Goal: Information Seeking & Learning: Learn about a topic

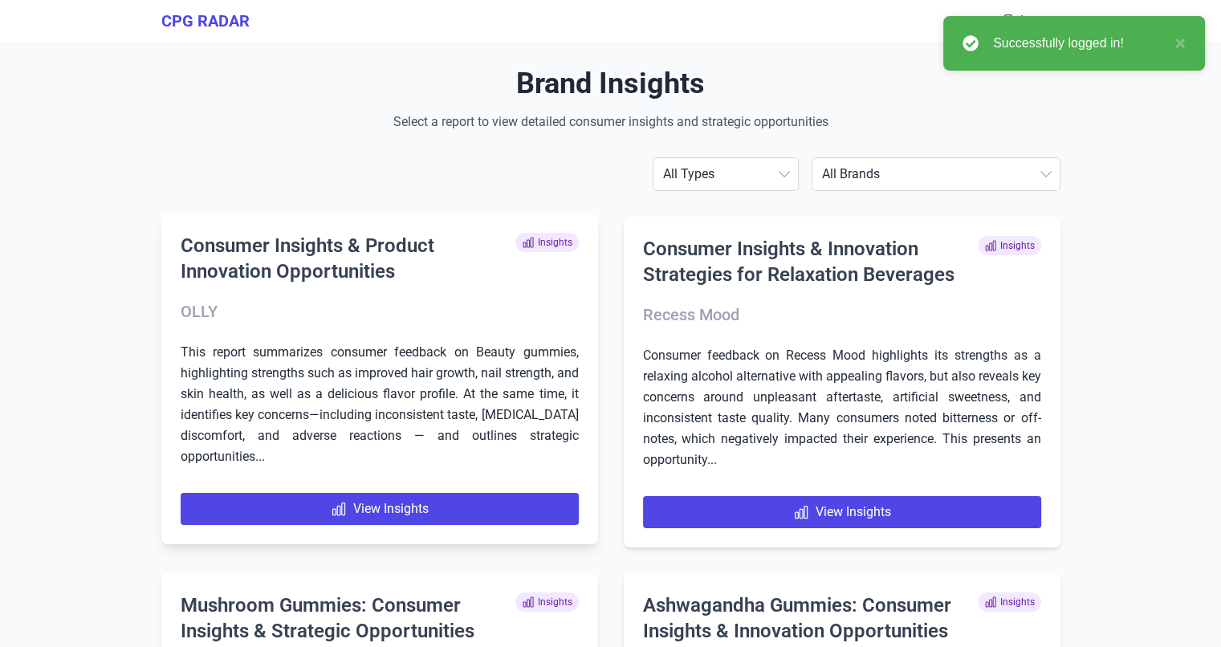
click at [278, 309] on h3 "OLLY" at bounding box center [380, 311] width 398 height 22
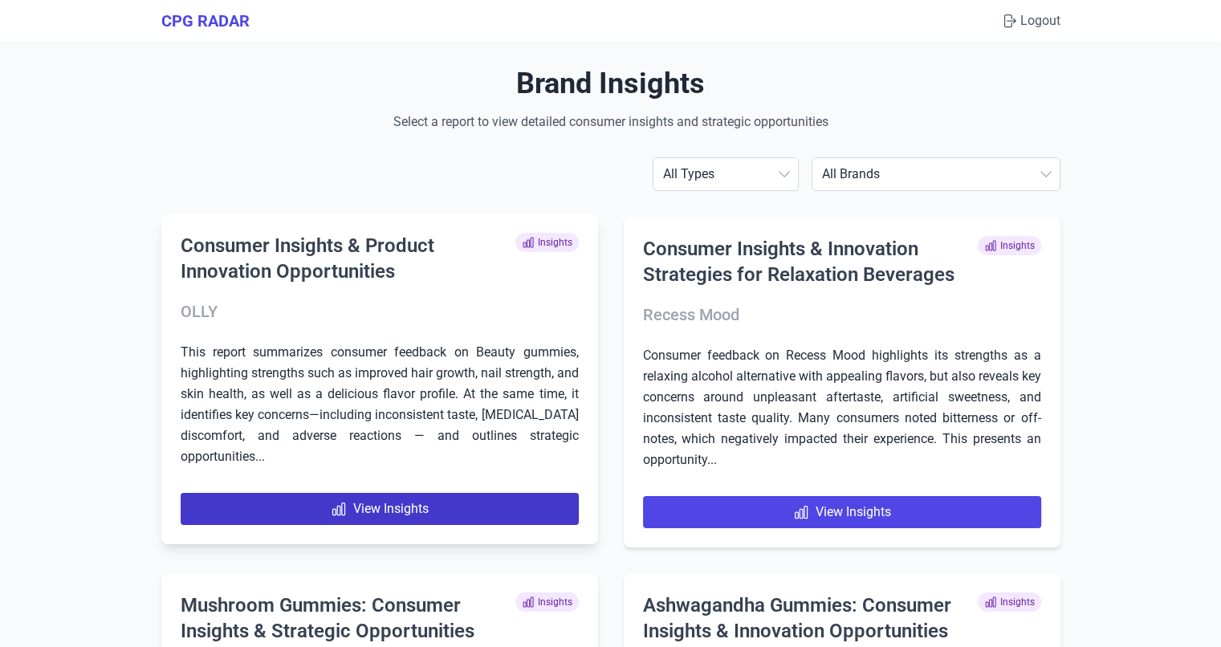
click at [319, 515] on link "View Insights" at bounding box center [380, 509] width 398 height 32
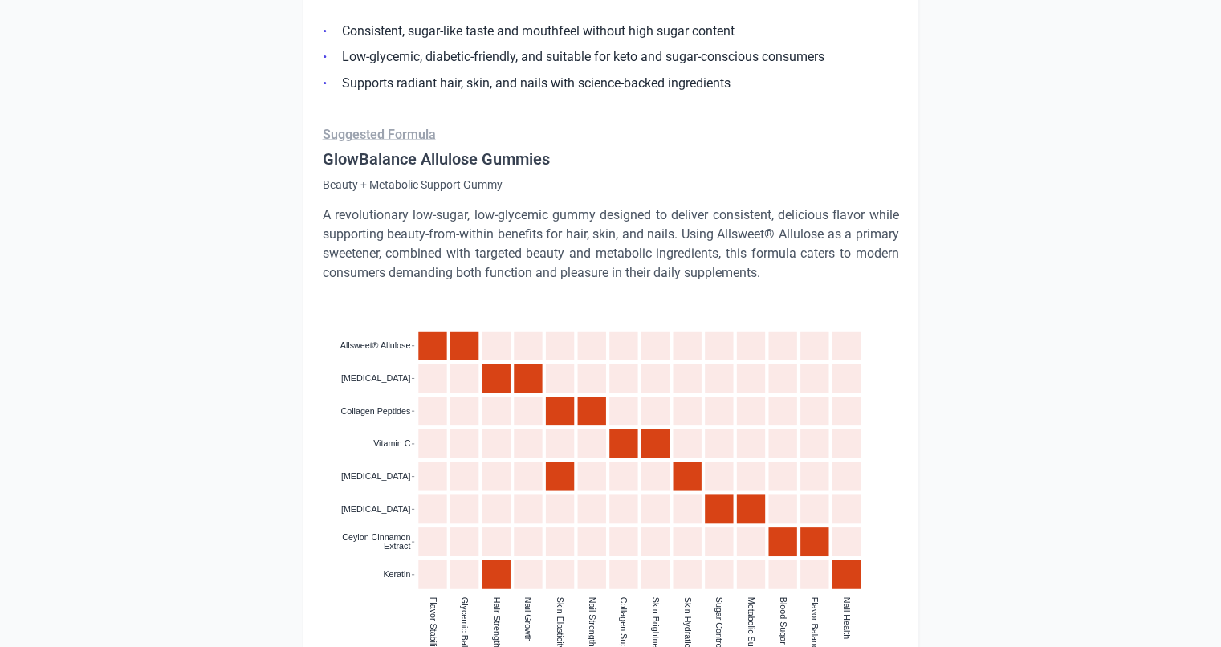
scroll to position [2969, 0]
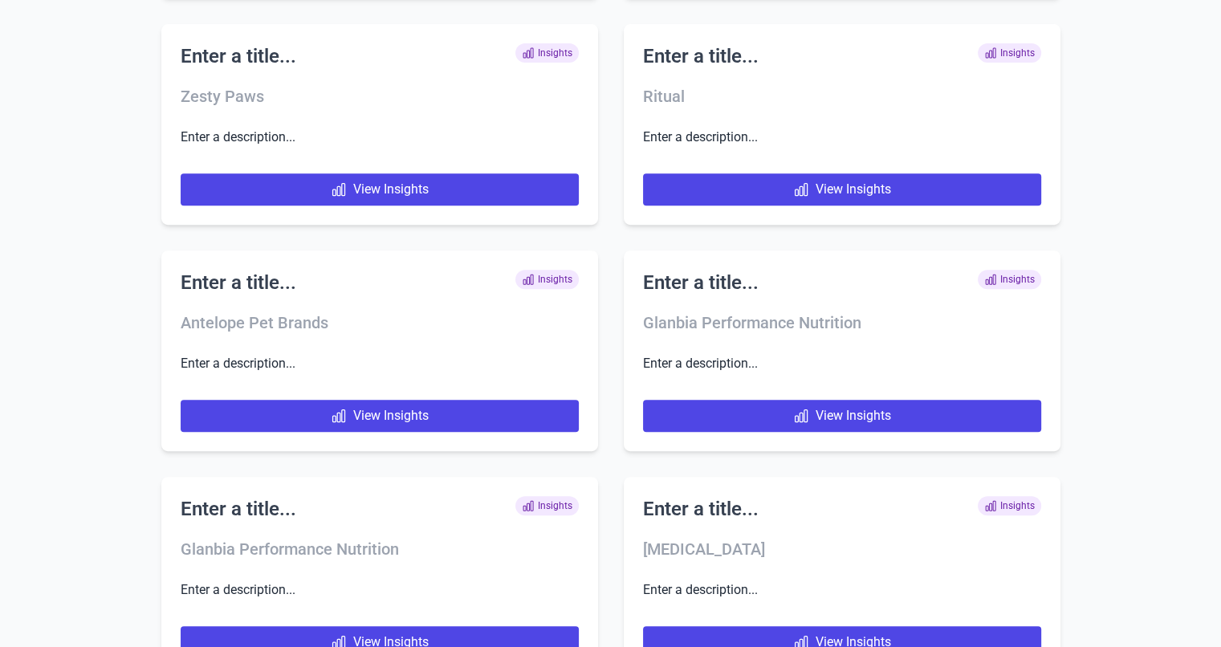
scroll to position [7454, 0]
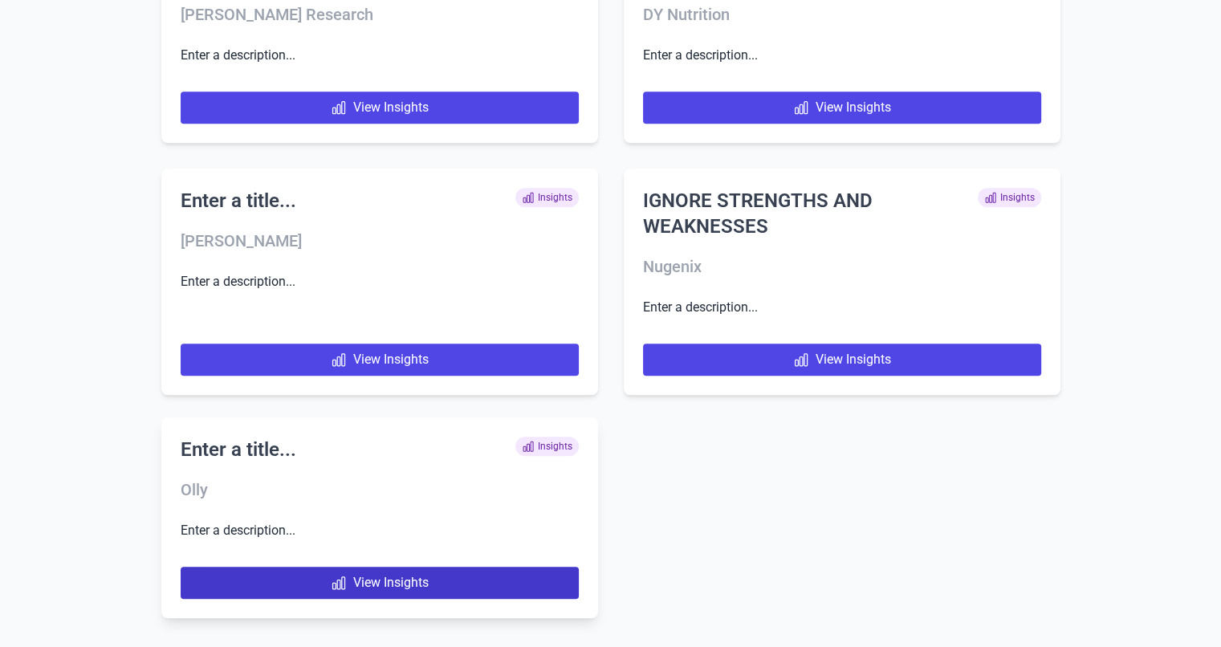
click at [306, 575] on link "View Insights" at bounding box center [380, 583] width 398 height 32
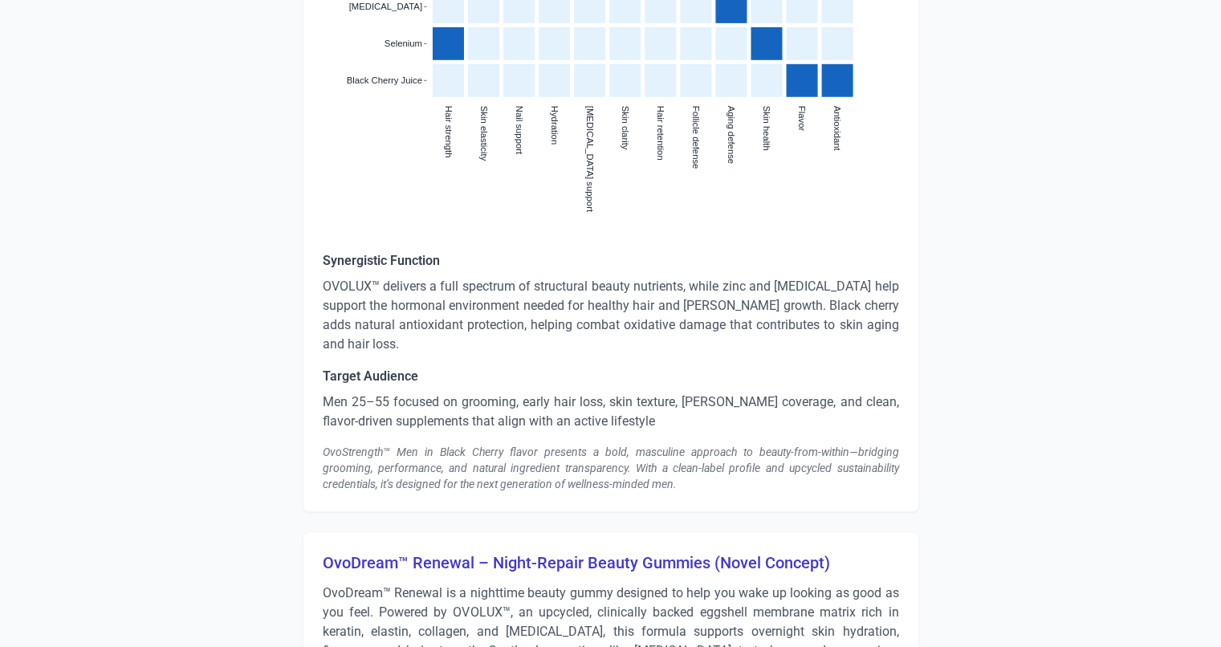
scroll to position [7151, 0]
